Goal: Information Seeking & Learning: Find specific page/section

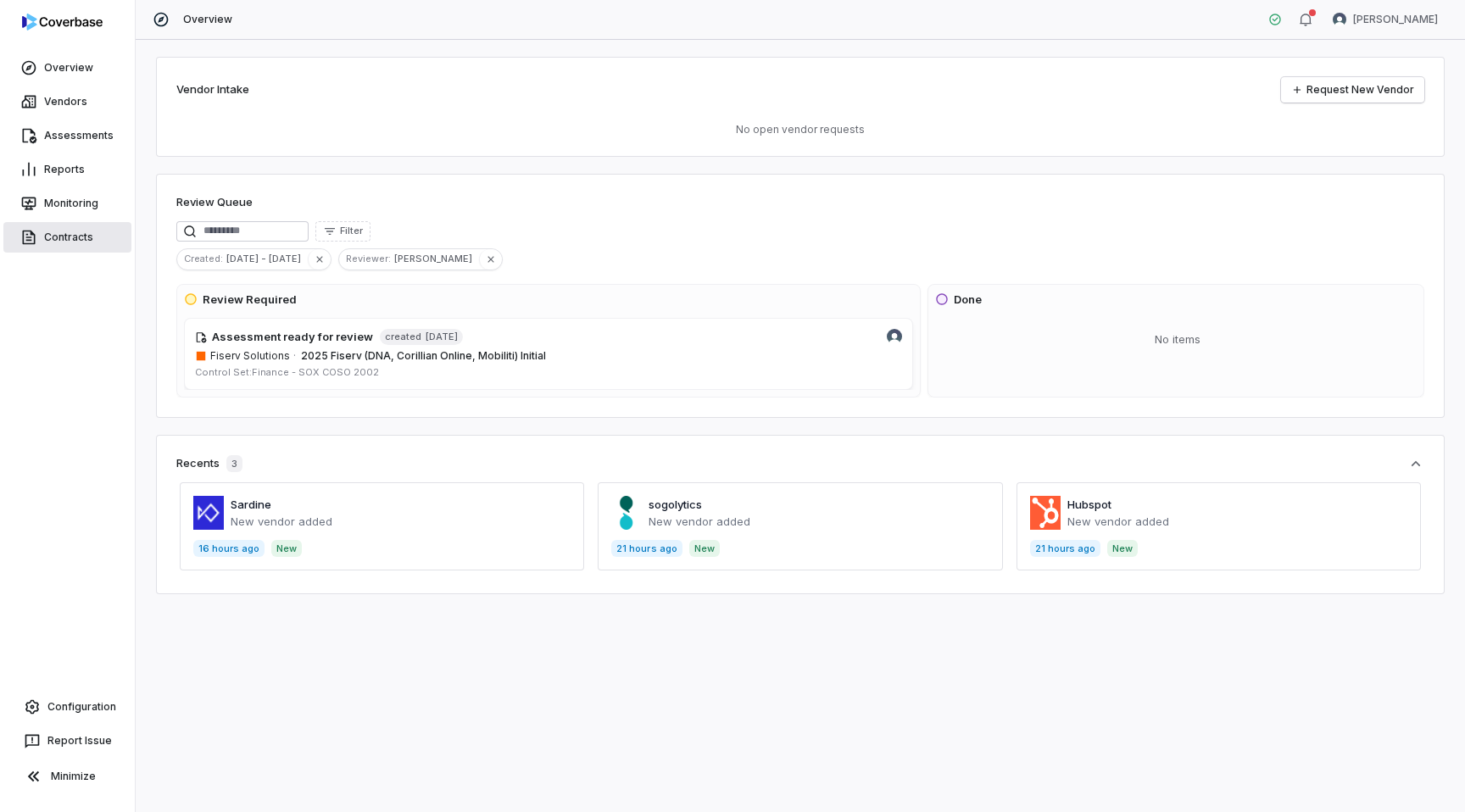
click at [56, 240] on link "Contracts" at bounding box center [68, 237] width 128 height 30
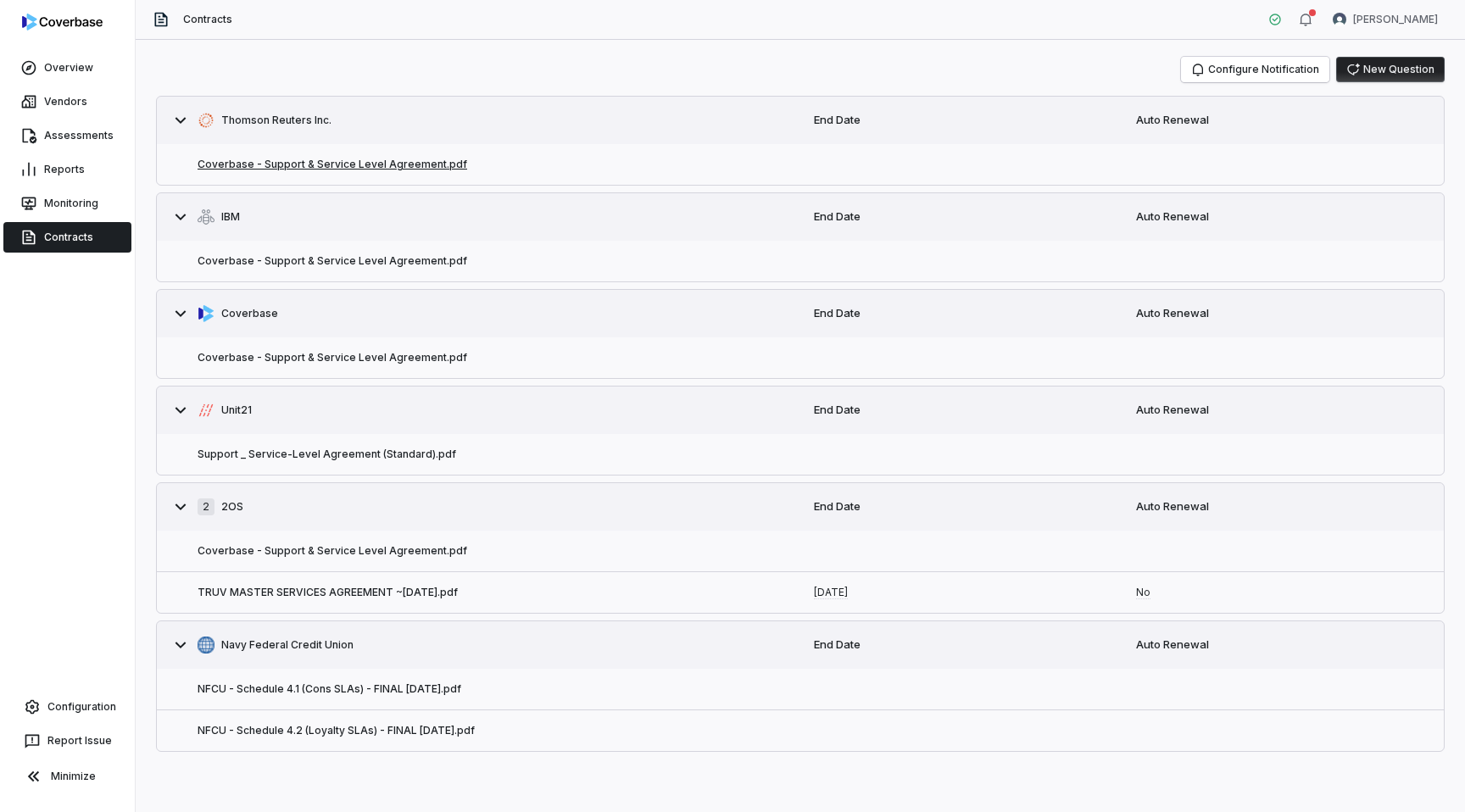
click at [359, 160] on button "Coverbase - Support & Service Level Agreement.pdf" at bounding box center [332, 164] width 270 height 13
click at [378, 259] on button "Coverbase - Support & Service Level Agreement.pdf" at bounding box center [332, 261] width 270 height 13
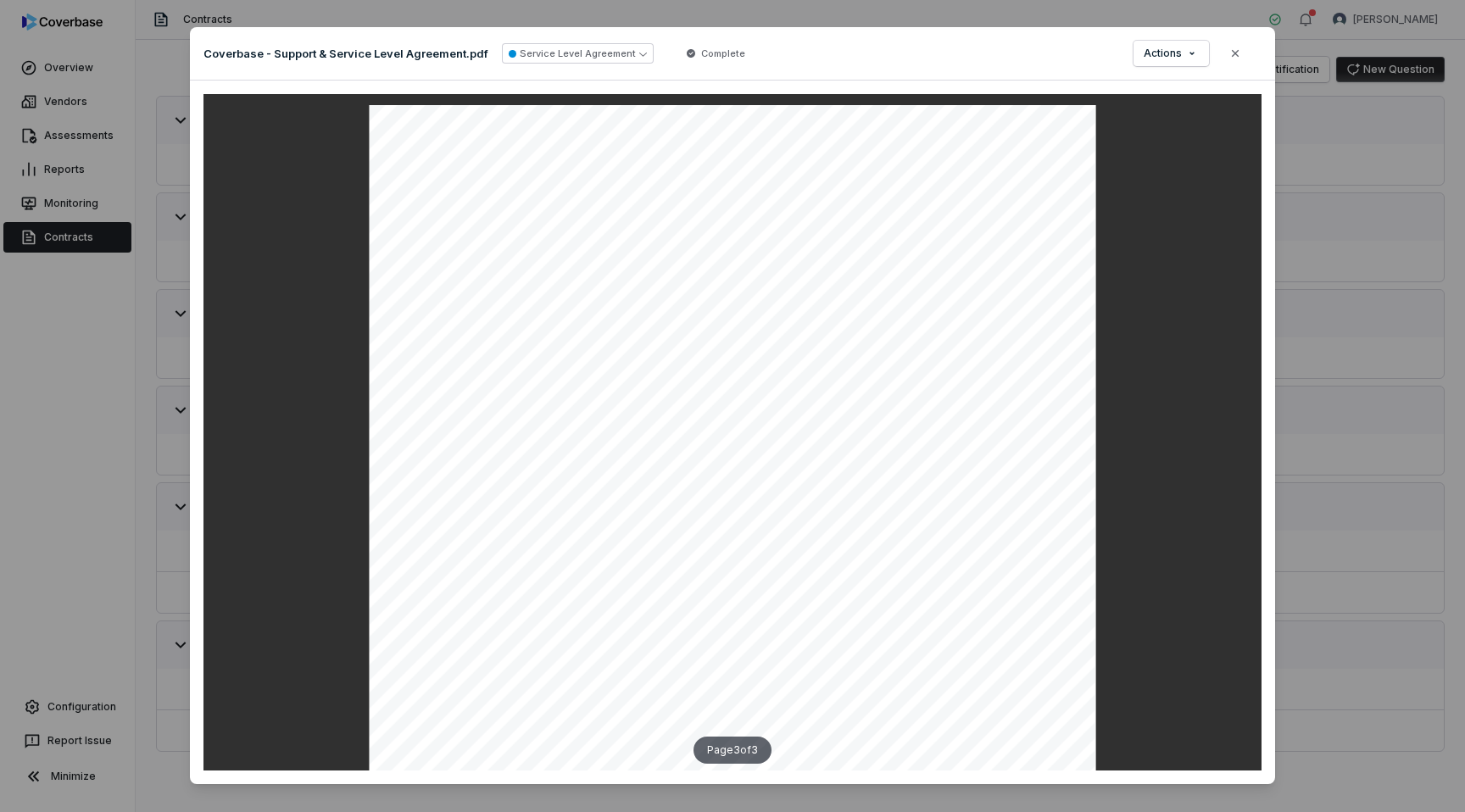
scroll to position [2093, 0]
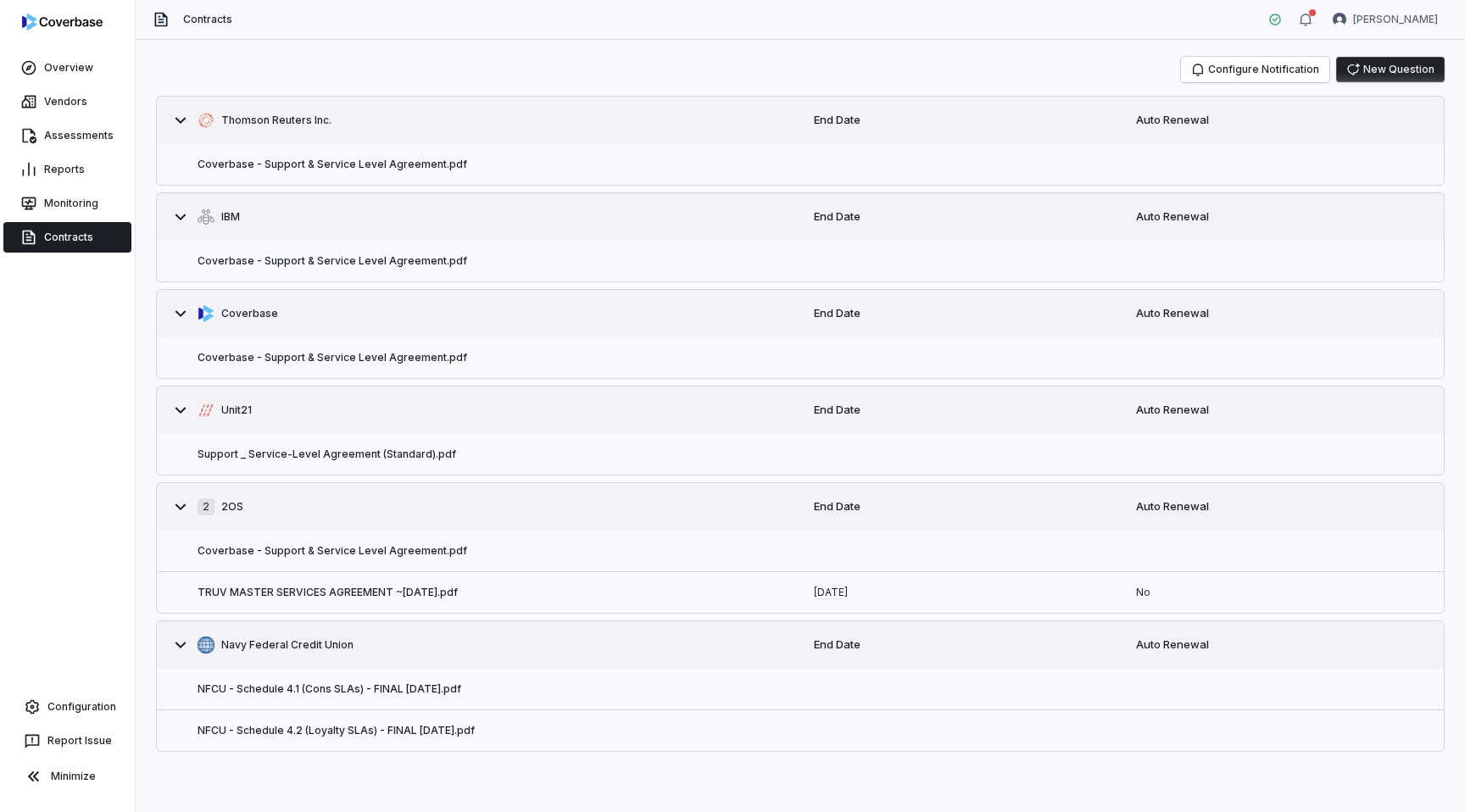
click at [643, 260] on div "Coverbase - Support & Service Level Agreement.pdf" at bounding box center [478, 261] width 643 height 41
click at [371, 265] on button "Coverbase - Support & Service Level Agreement.pdf" at bounding box center [332, 261] width 270 height 13
click at [57, 102] on link "Vendors" at bounding box center [68, 101] width 128 height 30
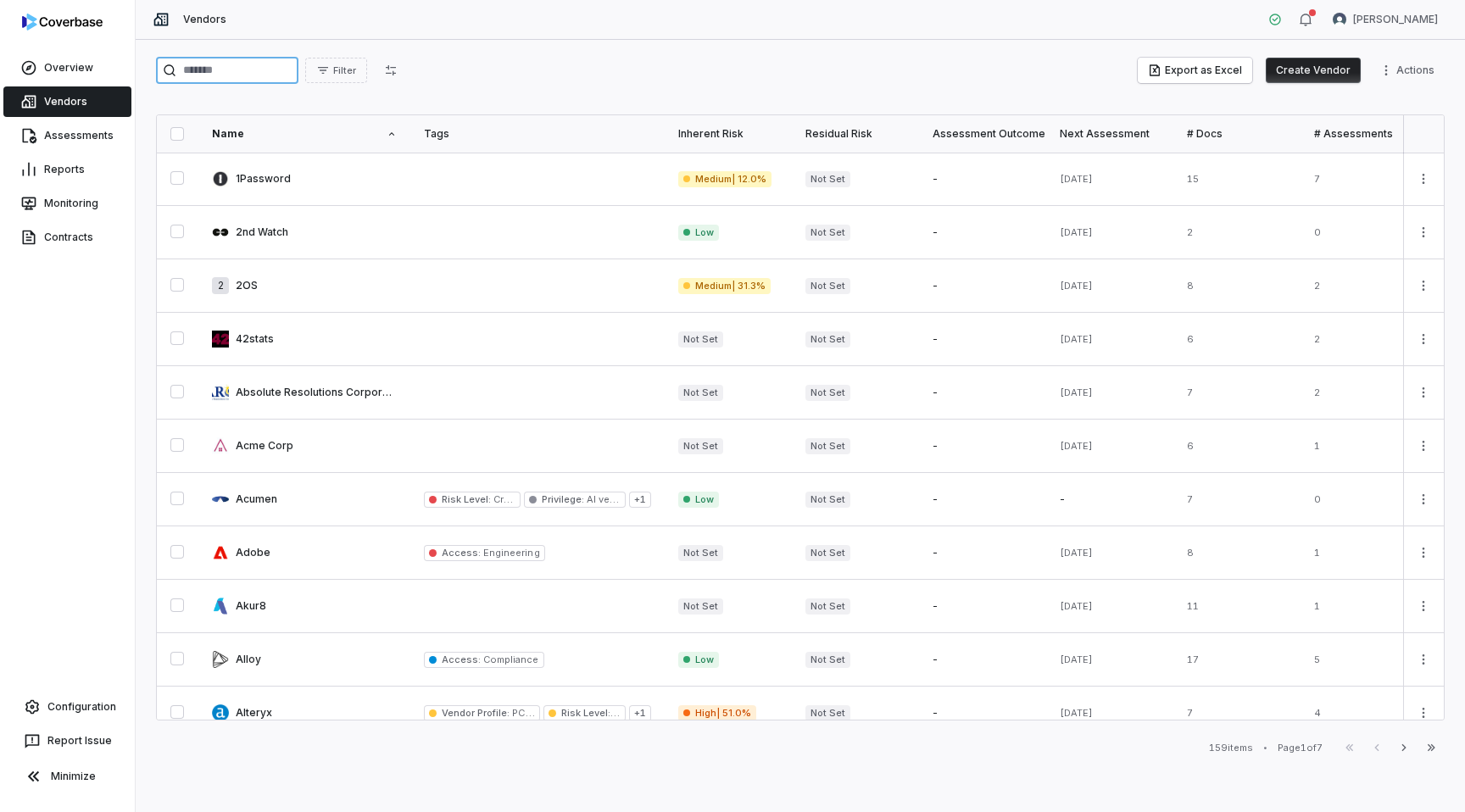
click at [277, 73] on input "search" at bounding box center [227, 70] width 142 height 27
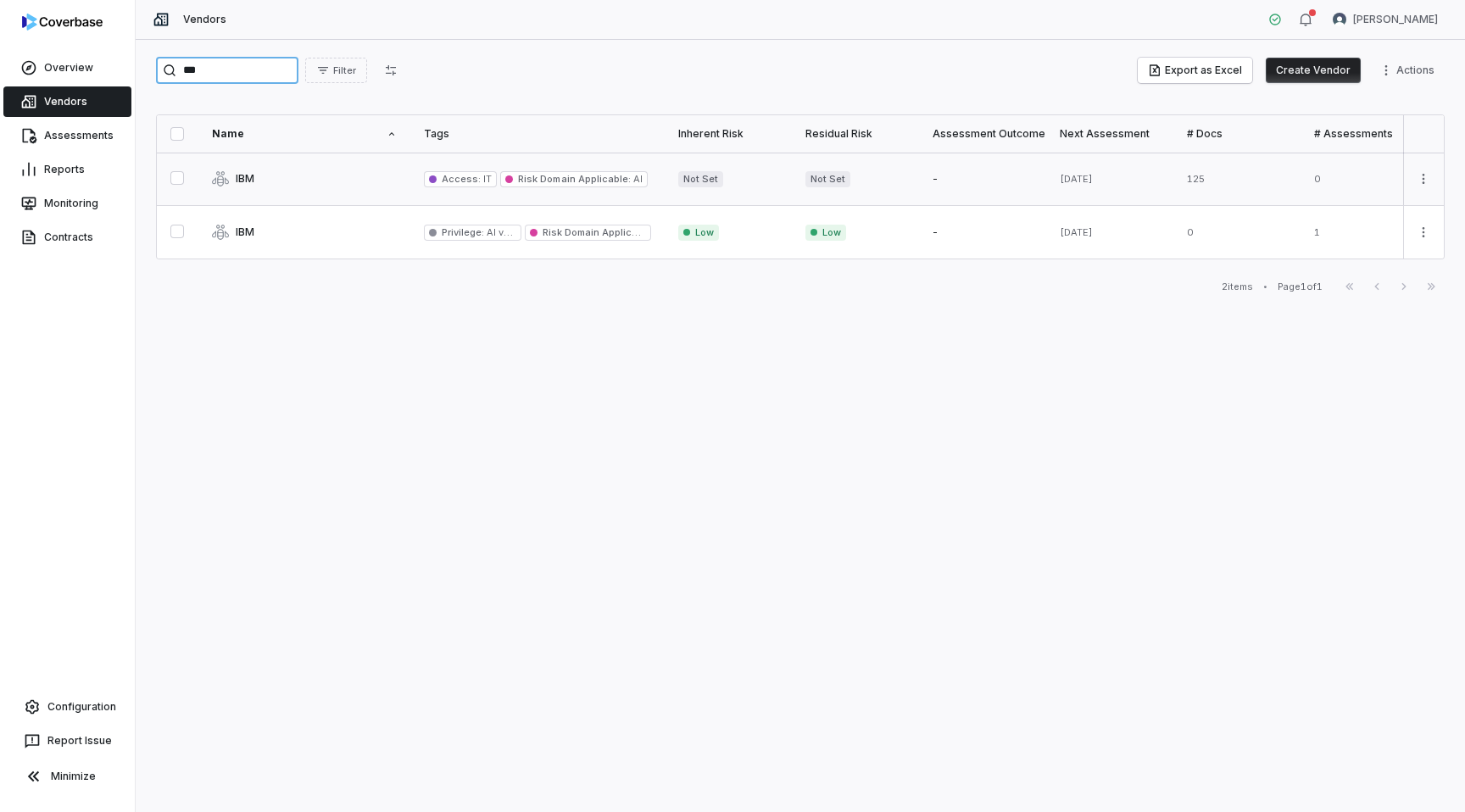
type input "***"
click at [351, 182] on link at bounding box center [304, 179] width 212 height 52
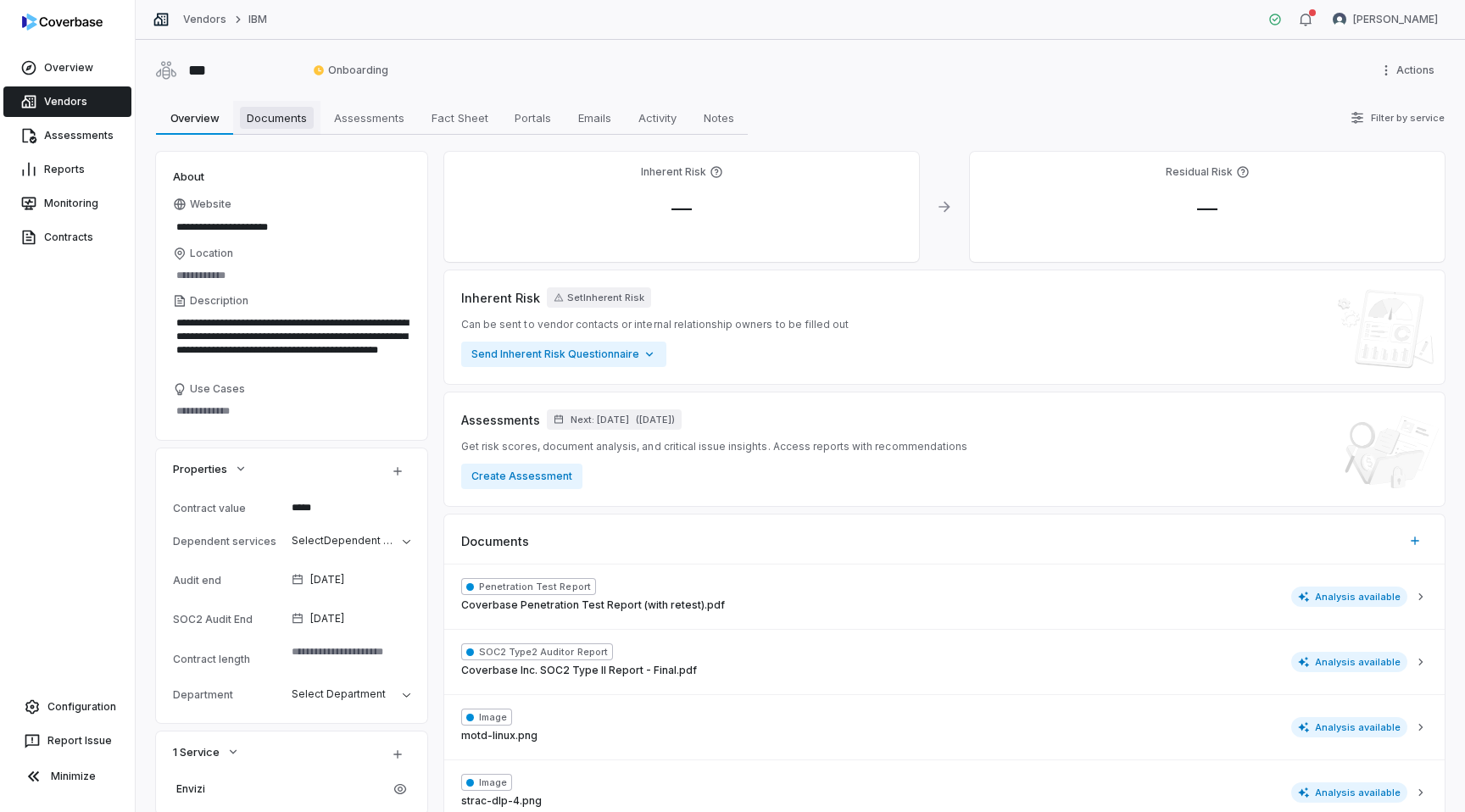
click at [261, 124] on span "Documents" at bounding box center [277, 117] width 74 height 22
type textarea "*"
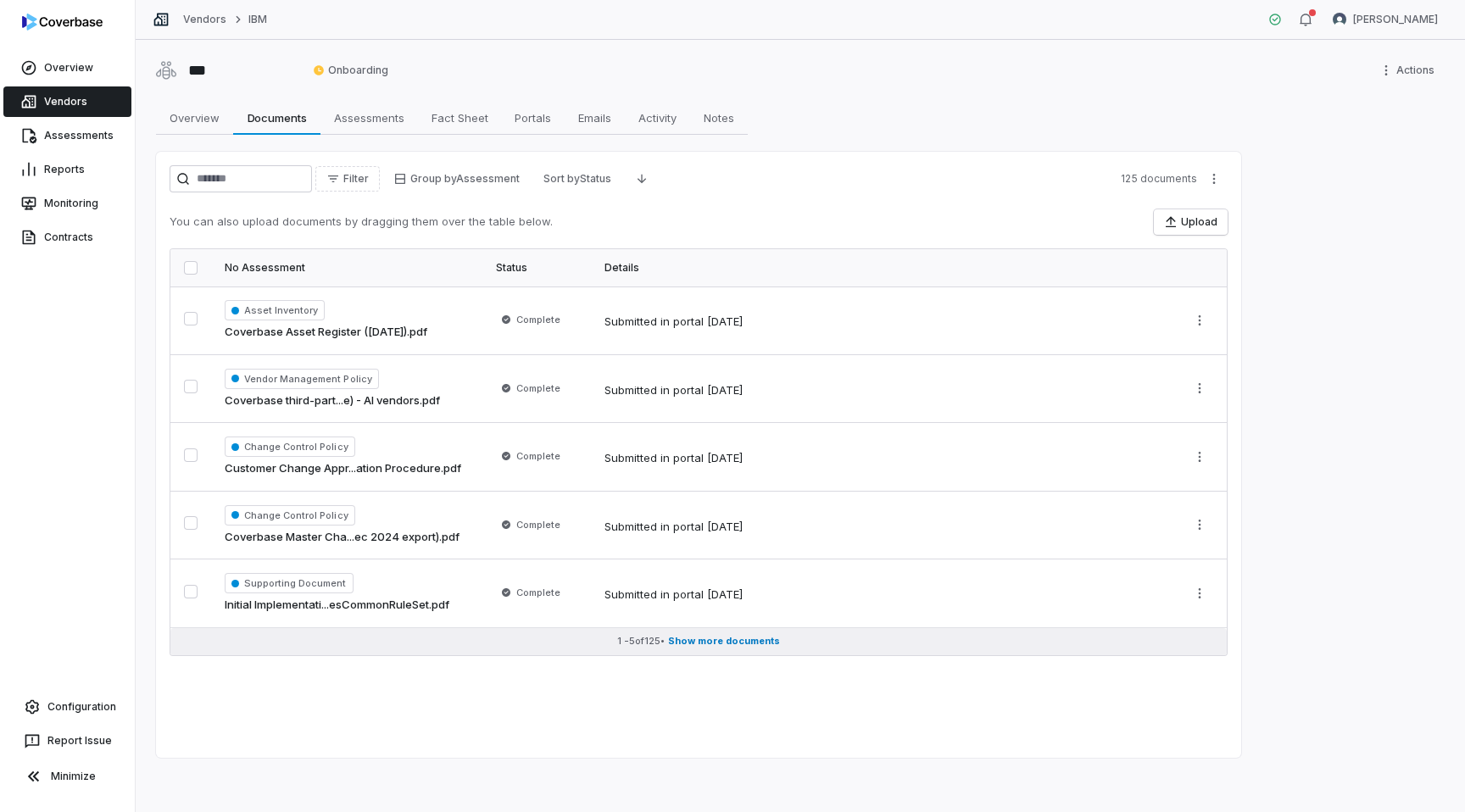
click at [675, 639] on button "1 - 5 of 125 • Show more documents" at bounding box center [698, 641] width 1056 height 27
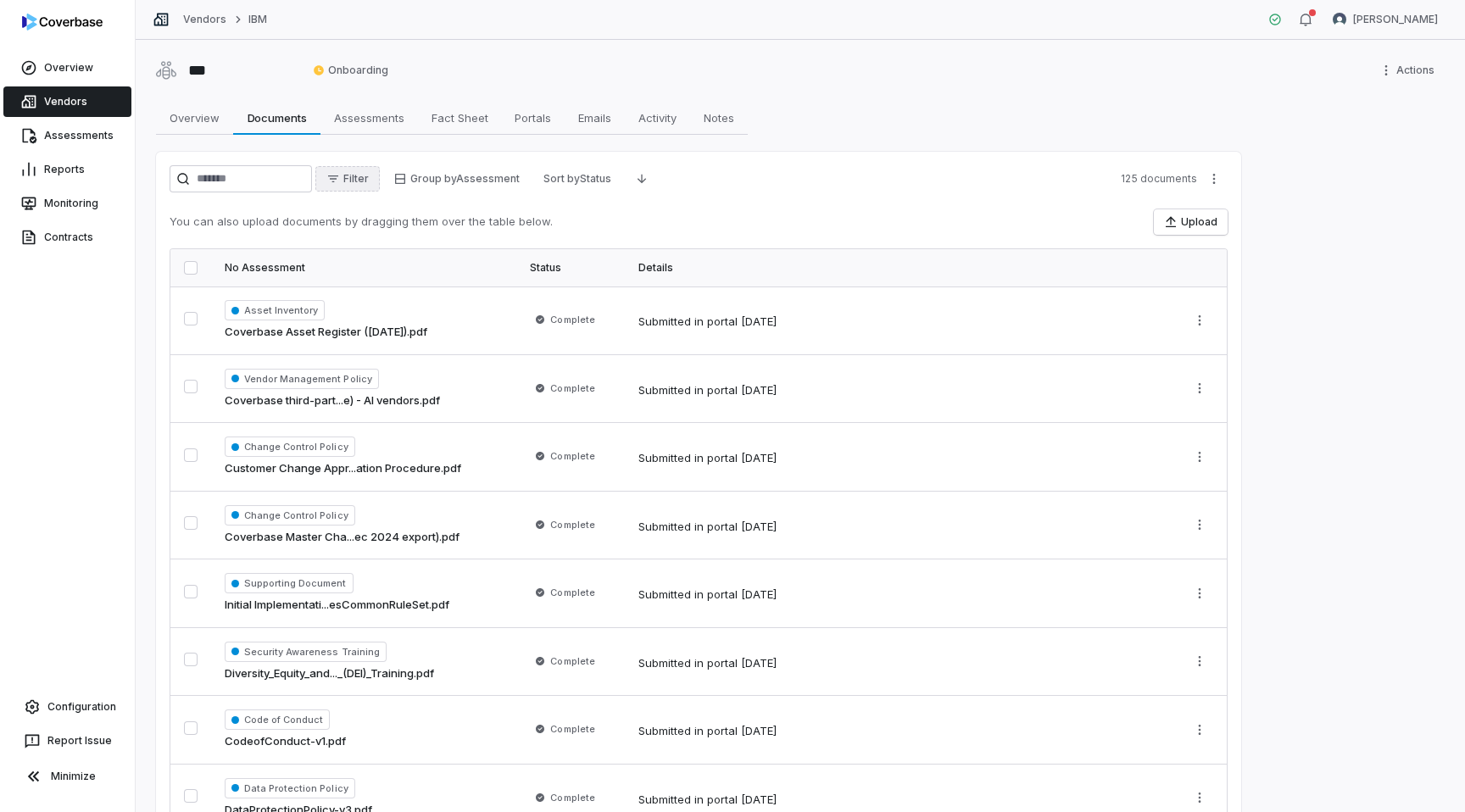
click at [362, 175] on span "Filter" at bounding box center [356, 178] width 26 height 13
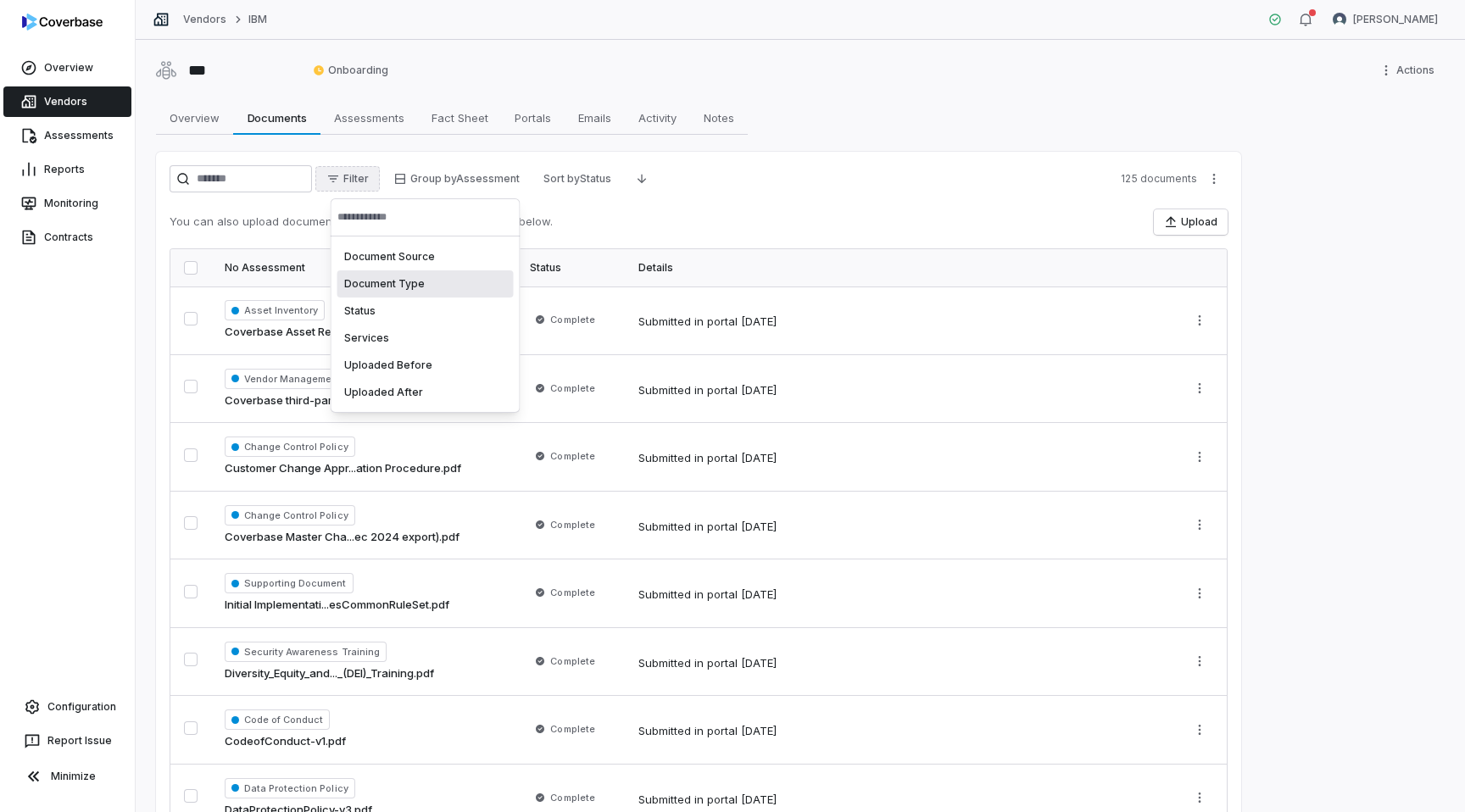
click at [387, 280] on div "Document Type" at bounding box center [425, 284] width 176 height 27
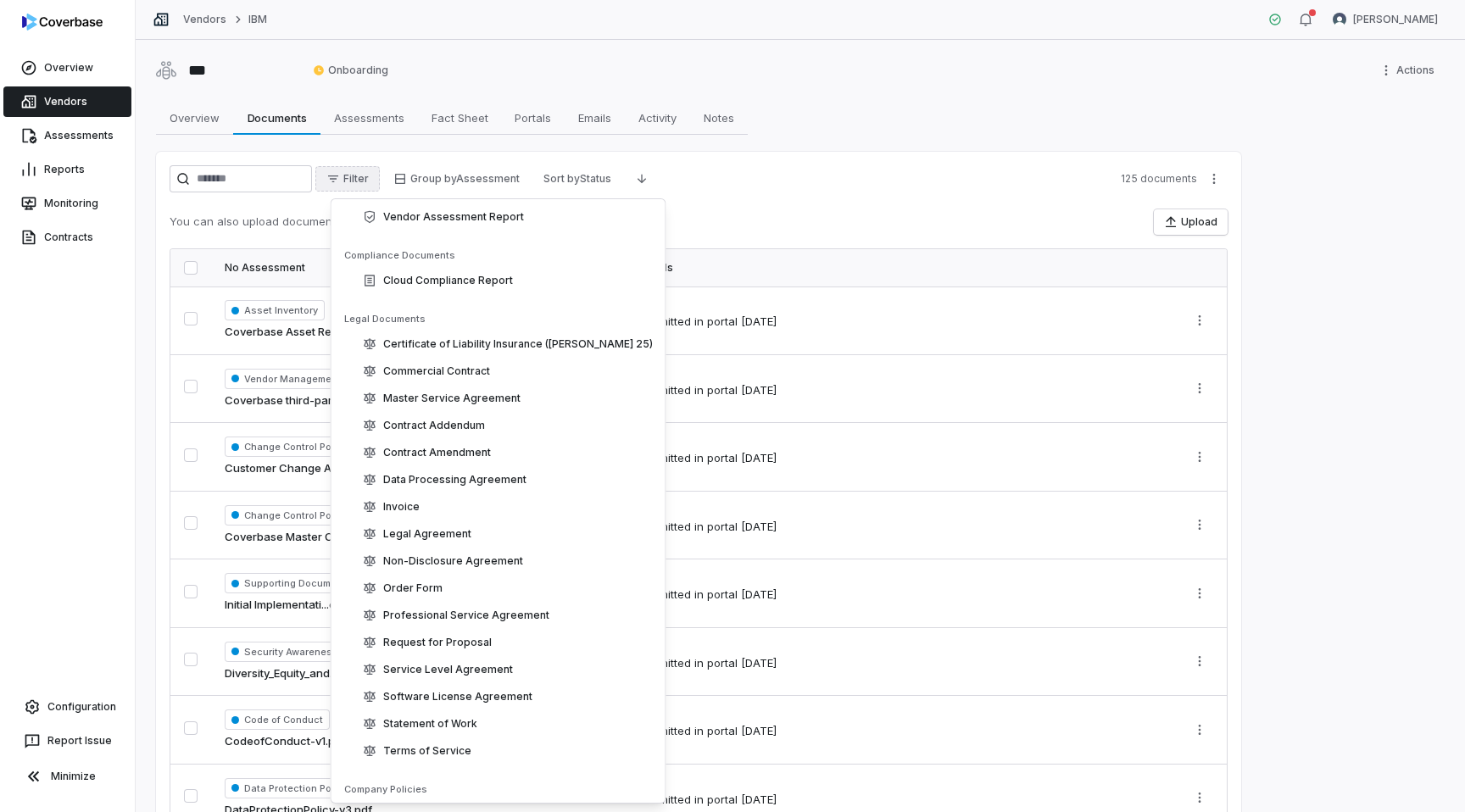
scroll to position [526, 0]
click at [401, 343] on div "Certificate of Liability Insurance ([PERSON_NAME] 25)" at bounding box center [508, 342] width 290 height 13
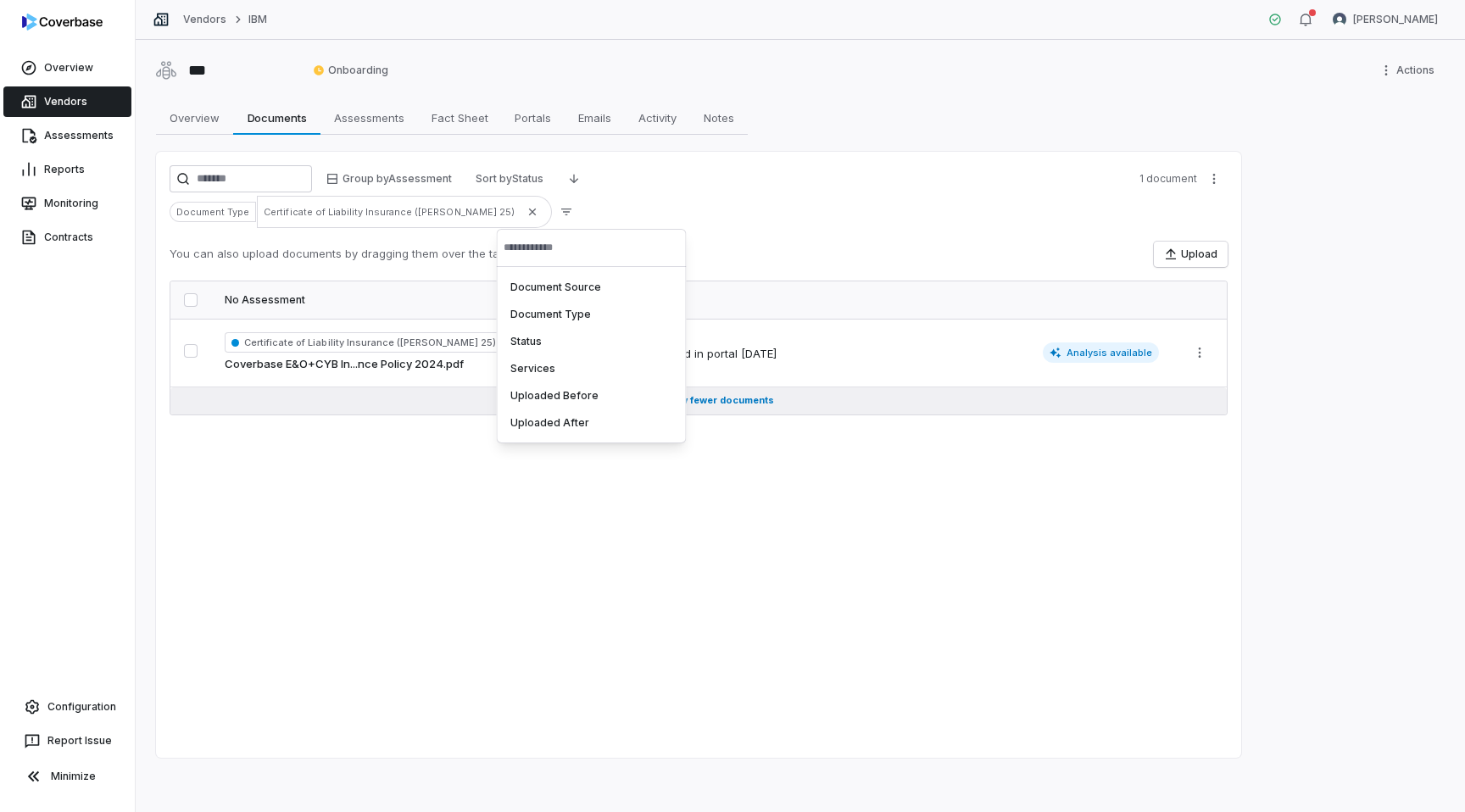
click at [390, 405] on button "1 - 1 of 1 • Show fewer documents" at bounding box center [698, 400] width 1056 height 27
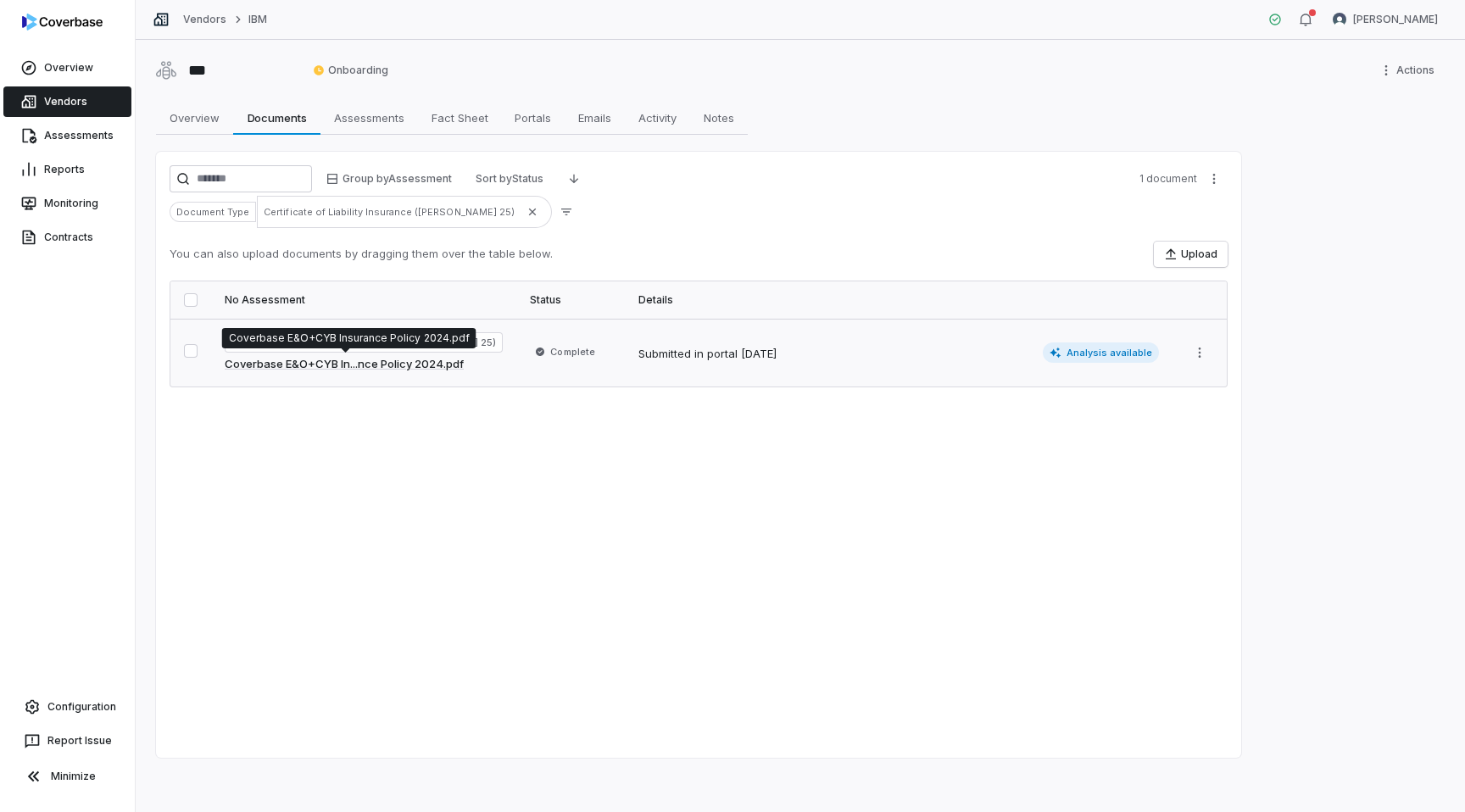
click at [378, 364] on link "Coverbase E&O+CYB In...nce Policy 2024.pdf" at bounding box center [344, 364] width 239 height 17
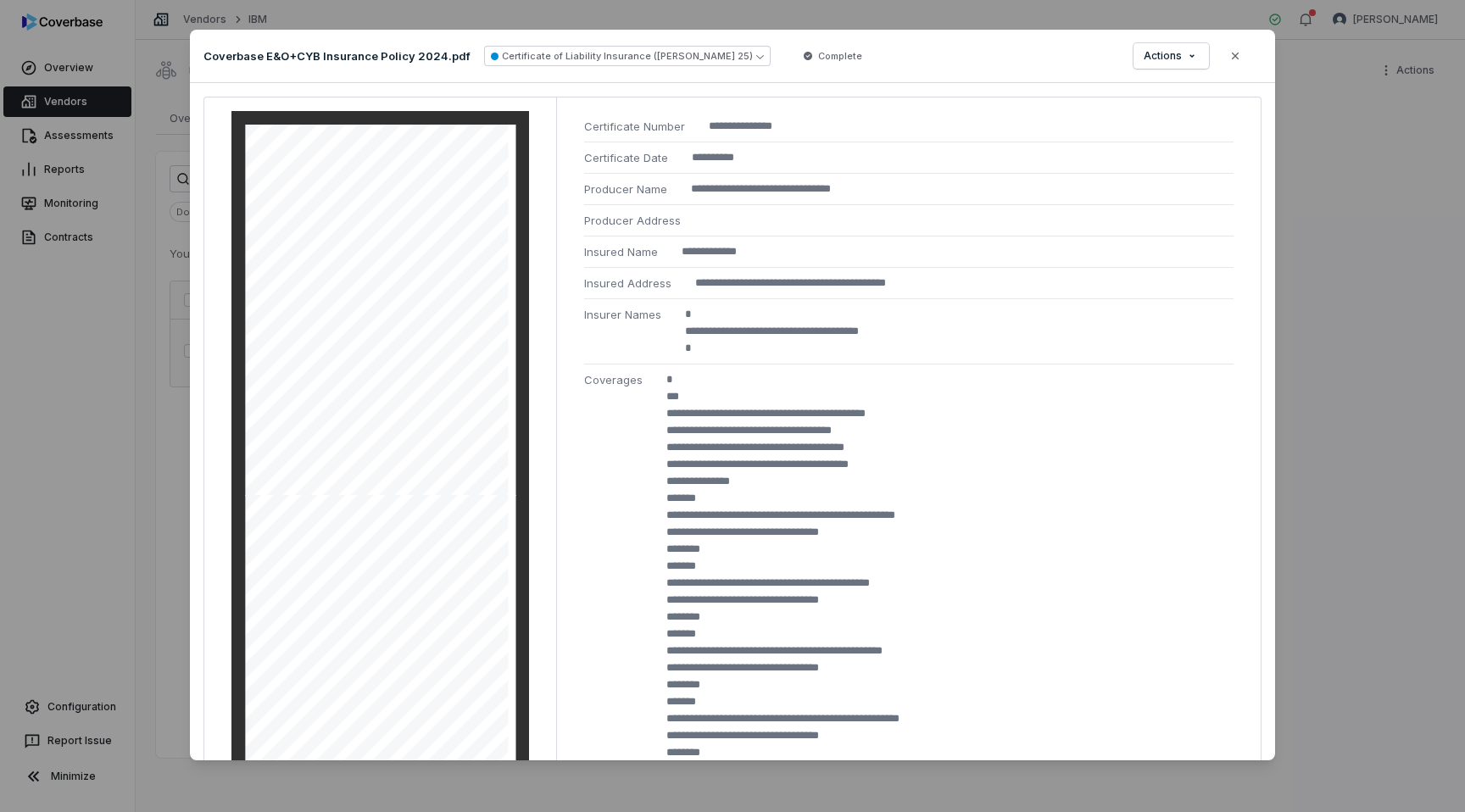
click at [117, 269] on div "**********" at bounding box center [732, 406] width 1465 height 812
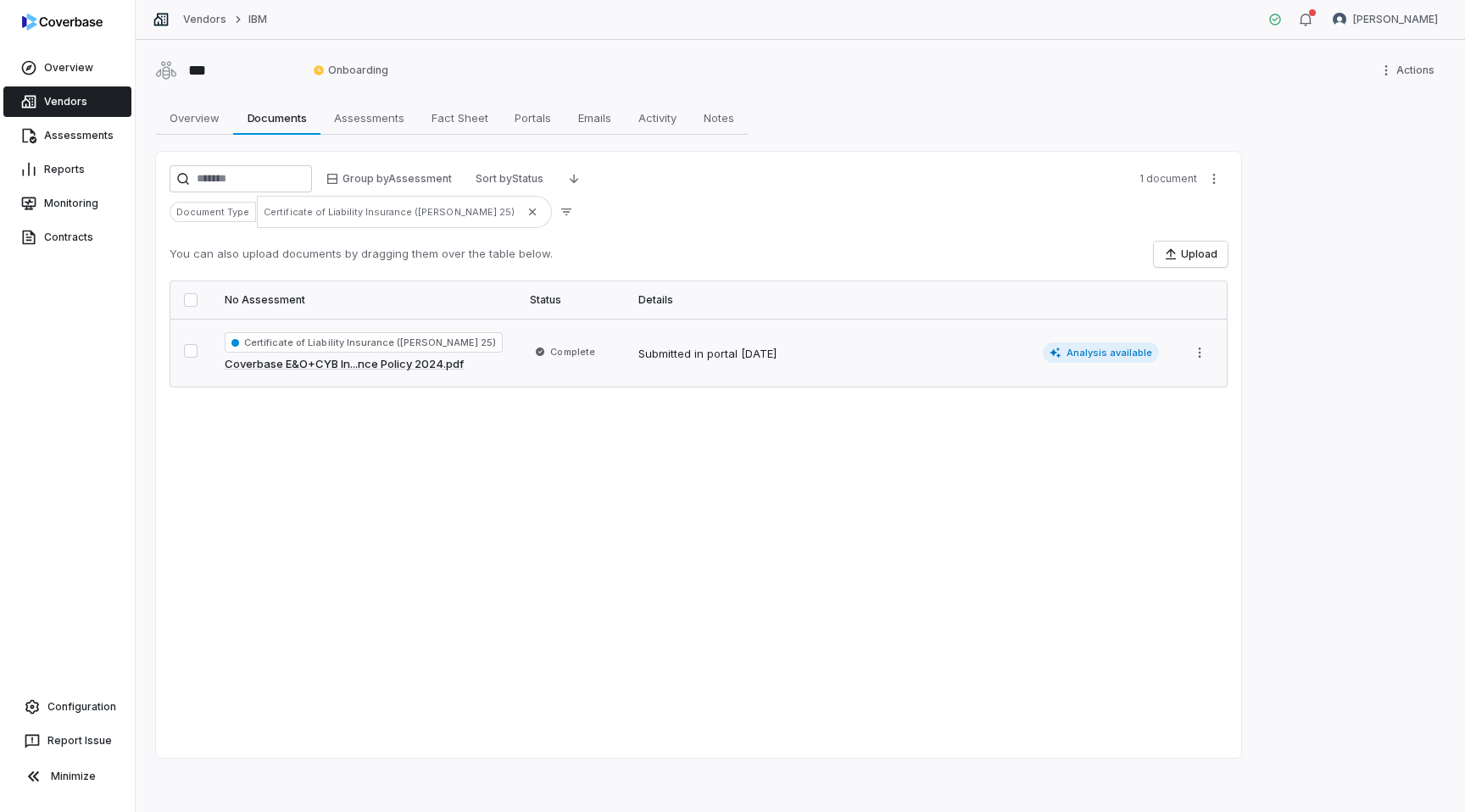
click at [396, 366] on link "Coverbase E&O+CYB In...nce Policy 2024.pdf" at bounding box center [344, 364] width 239 height 17
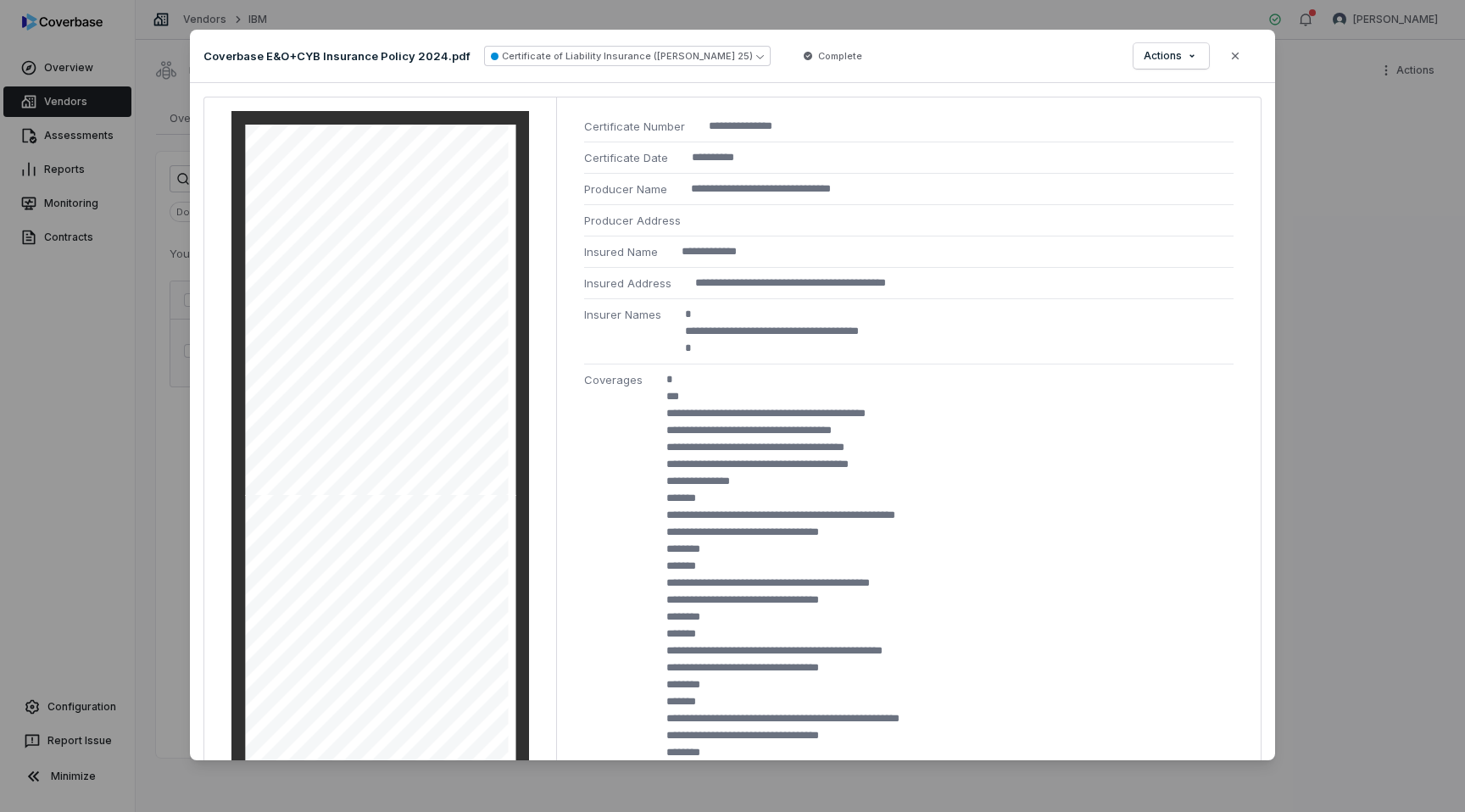
click at [83, 293] on div "**********" at bounding box center [732, 406] width 1465 height 807
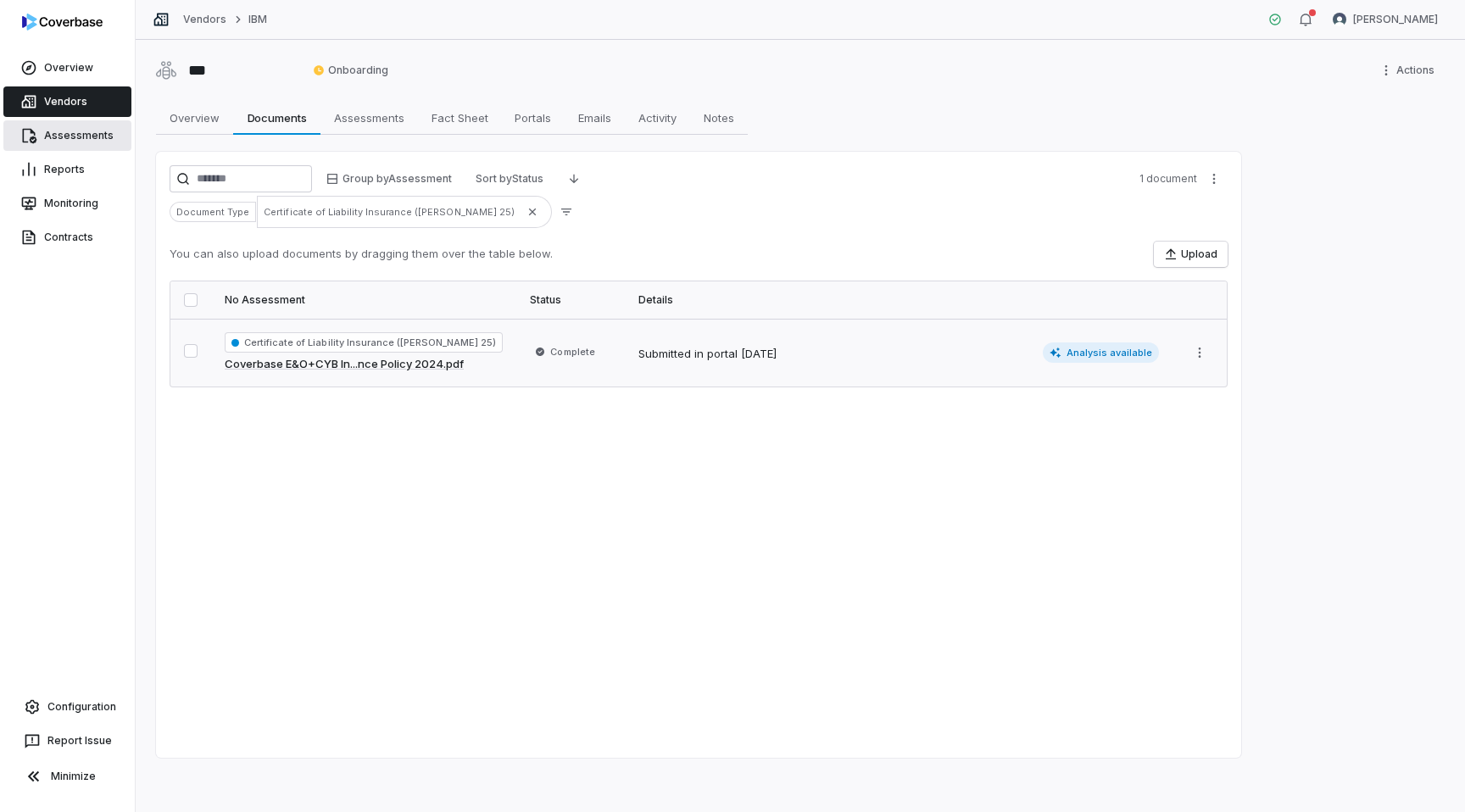
click at [57, 126] on link "Assessments" at bounding box center [68, 135] width 128 height 30
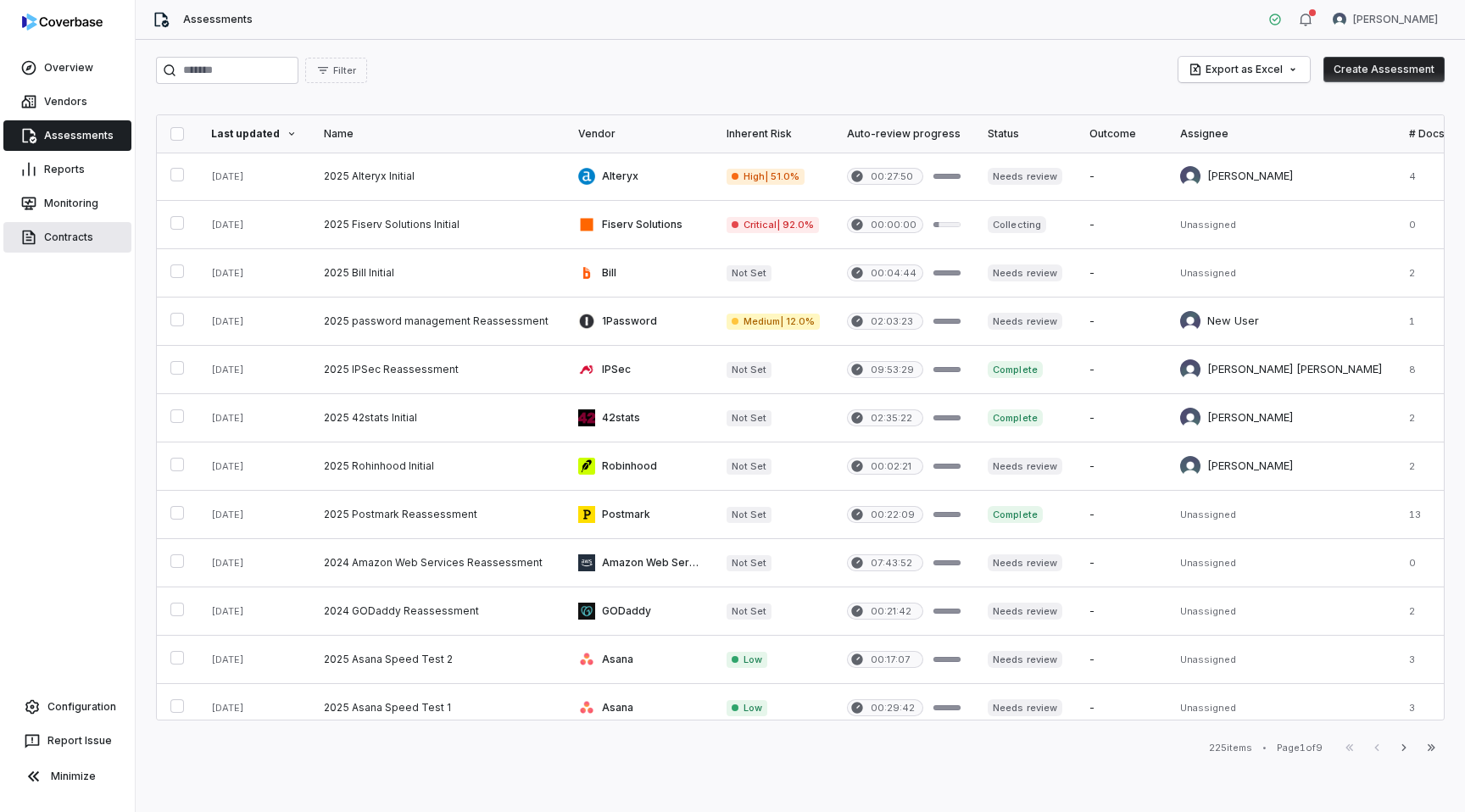
click at [48, 236] on link "Contracts" at bounding box center [68, 237] width 128 height 30
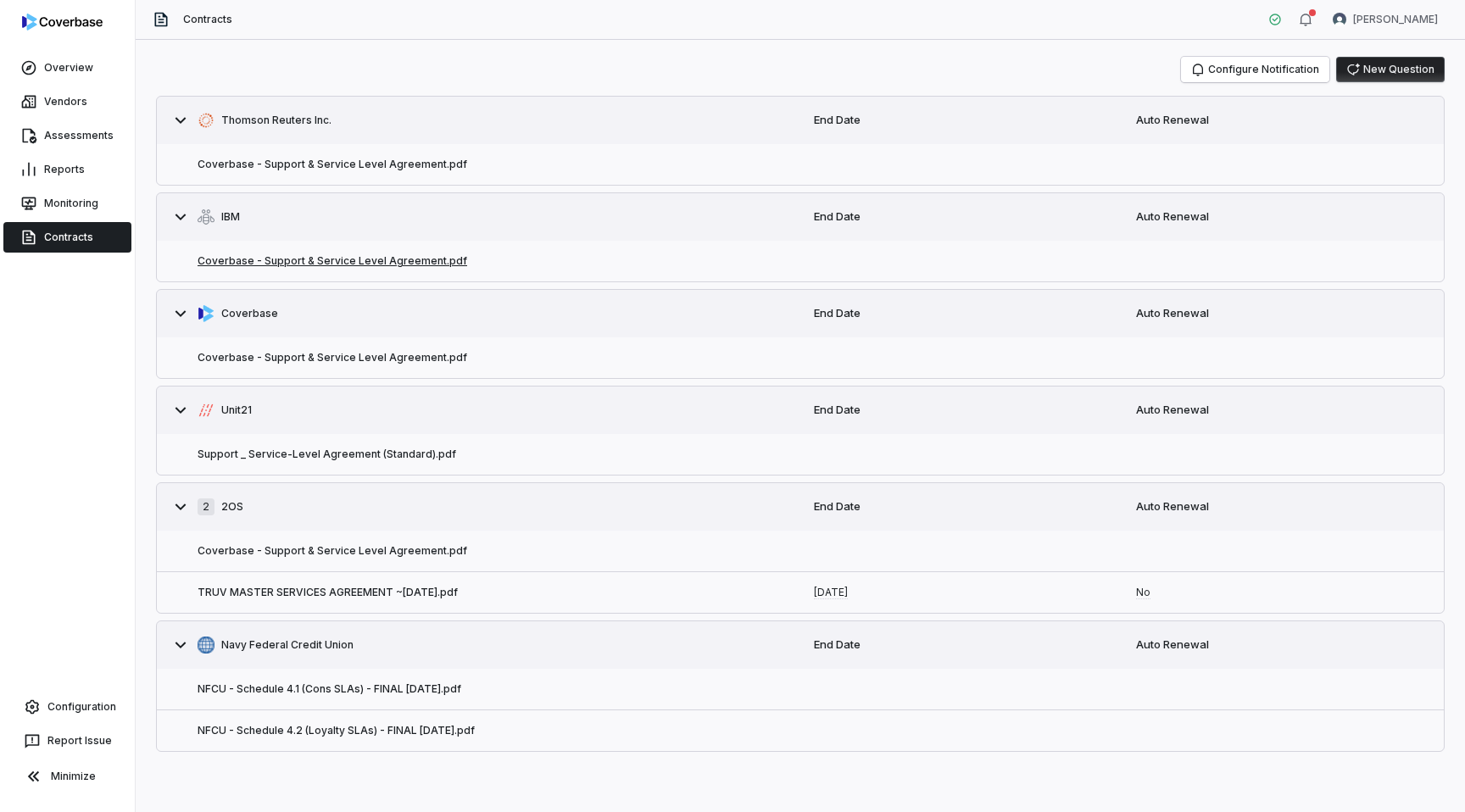
click at [394, 261] on button "Coverbase - Support & Service Level Agreement.pdf" at bounding box center [332, 261] width 270 height 13
